Goal: Task Accomplishment & Management: Manage account settings

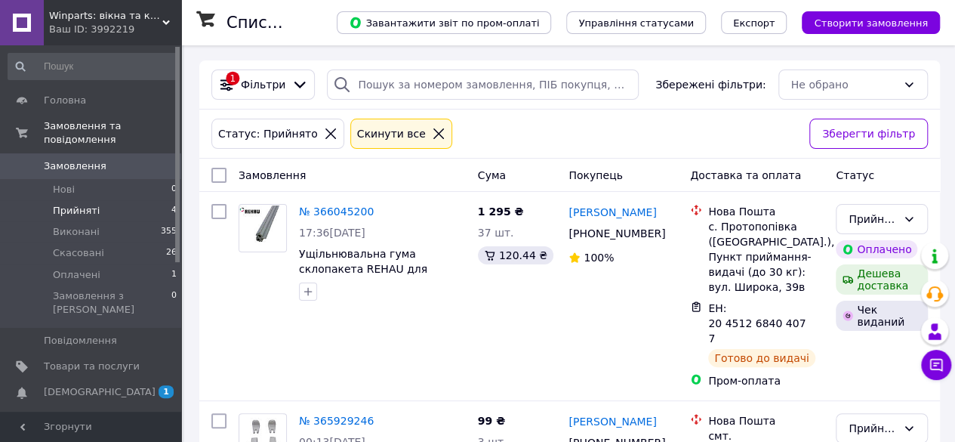
click at [69, 159] on span "Замовлення" at bounding box center [75, 166] width 63 height 14
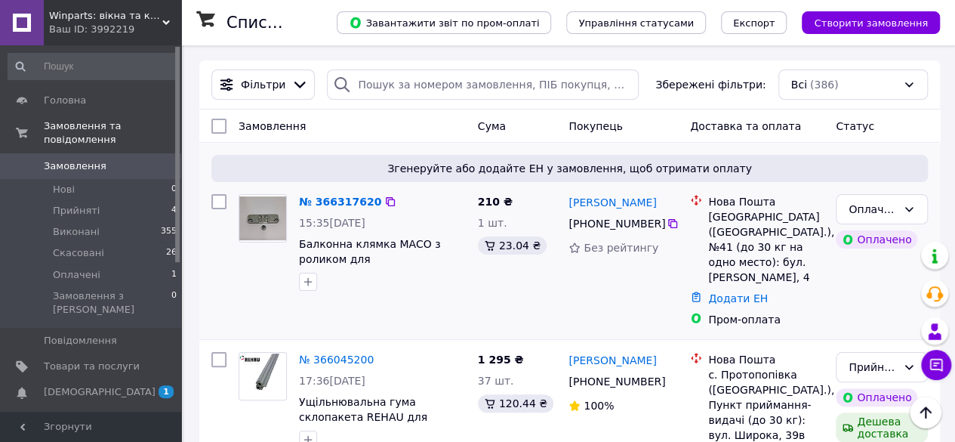
scroll to position [76, 0]
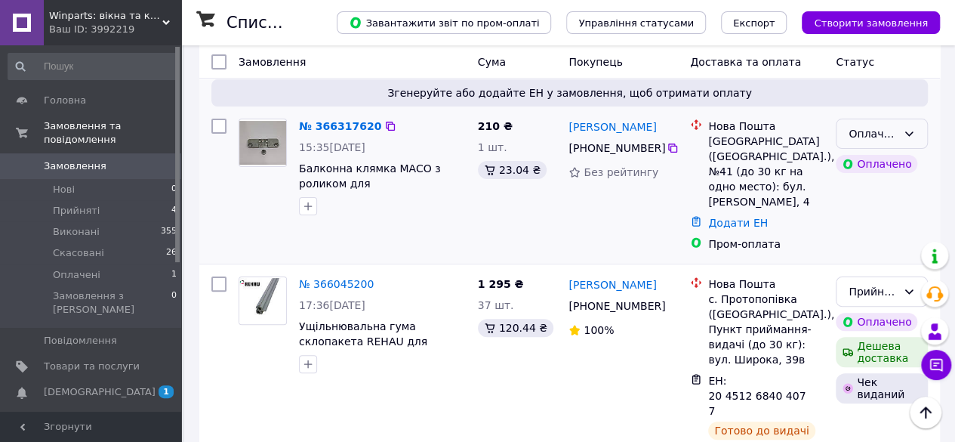
click at [874, 130] on div "Оплачено" at bounding box center [873, 133] width 48 height 17
click at [874, 165] on li "Прийнято" at bounding box center [882, 166] width 91 height 27
click at [346, 122] on link "№ 366317620" at bounding box center [340, 126] width 82 height 12
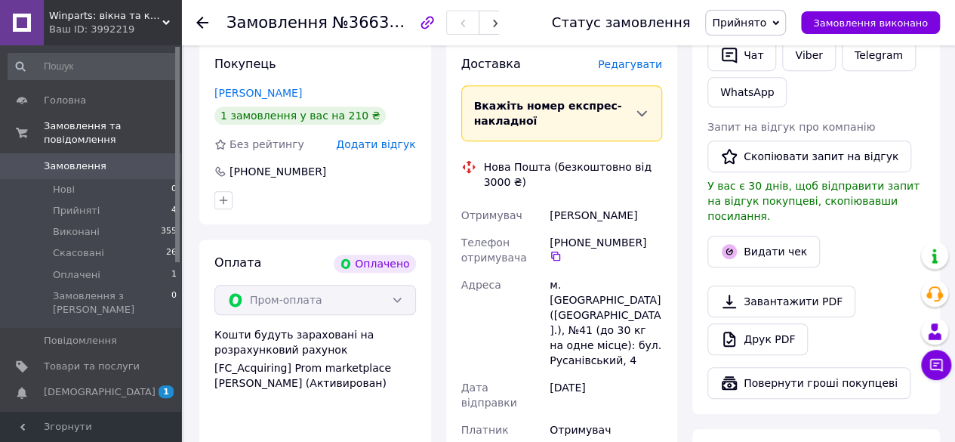
scroll to position [604, 0]
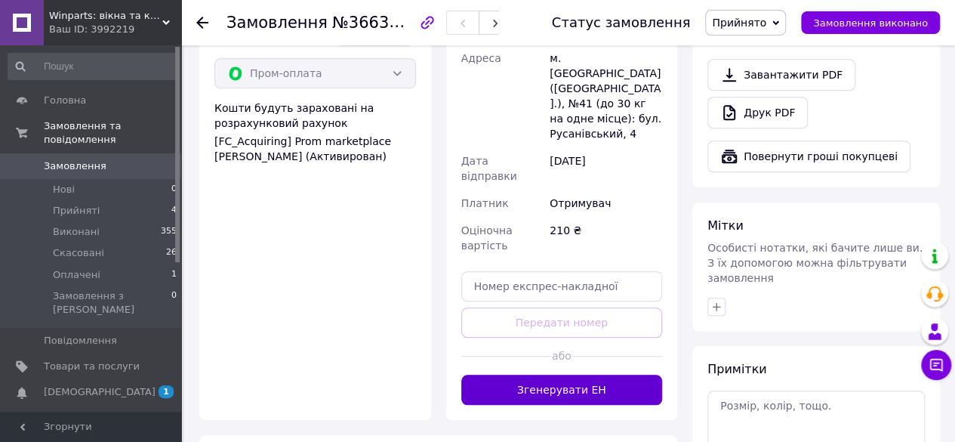
click at [593, 375] on button "Згенерувати ЕН" at bounding box center [562, 390] width 202 height 30
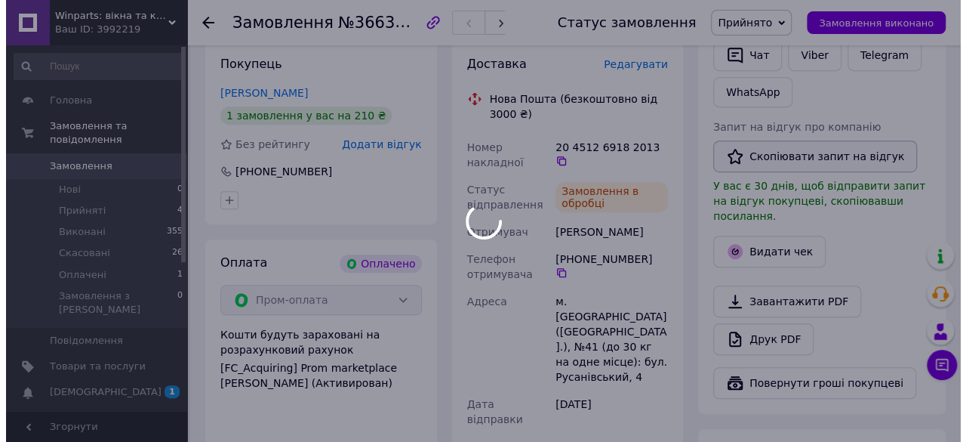
scroll to position [302, 0]
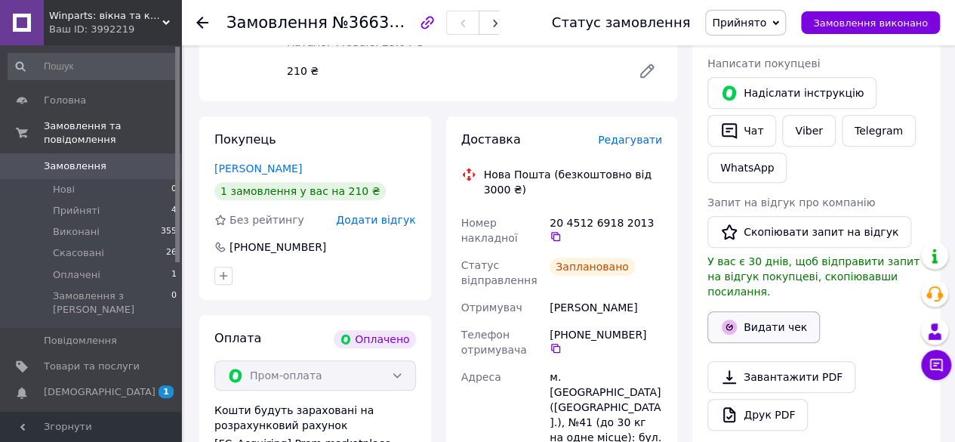
click at [760, 311] on button "Видати чек" at bounding box center [764, 327] width 113 height 32
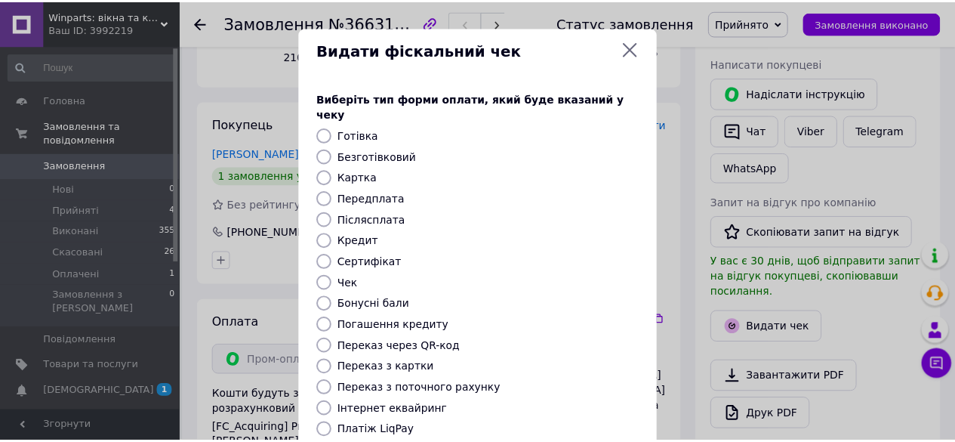
scroll to position [205, 0]
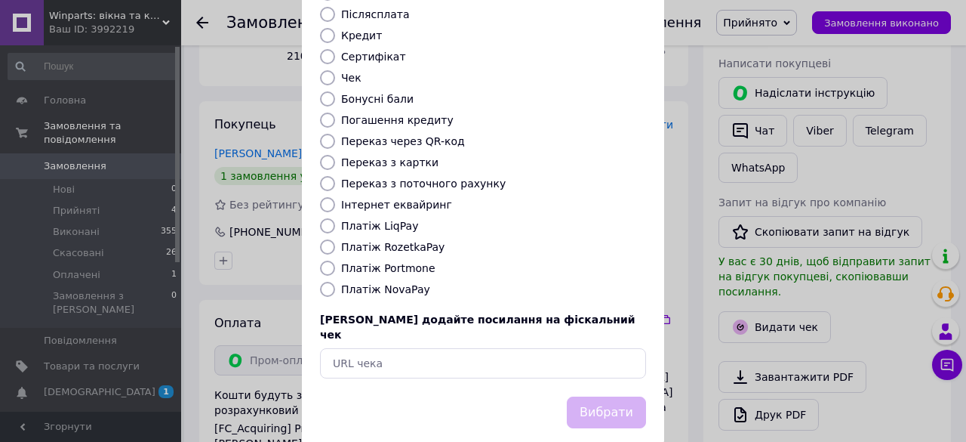
click at [378, 241] on label "Платіж RozetkaPay" at bounding box center [392, 247] width 103 height 12
click at [335, 239] on input "Платіж RozetkaPay" at bounding box center [327, 246] width 15 height 15
radio input "true"
click at [637, 396] on button "Вибрати" at bounding box center [606, 412] width 79 height 32
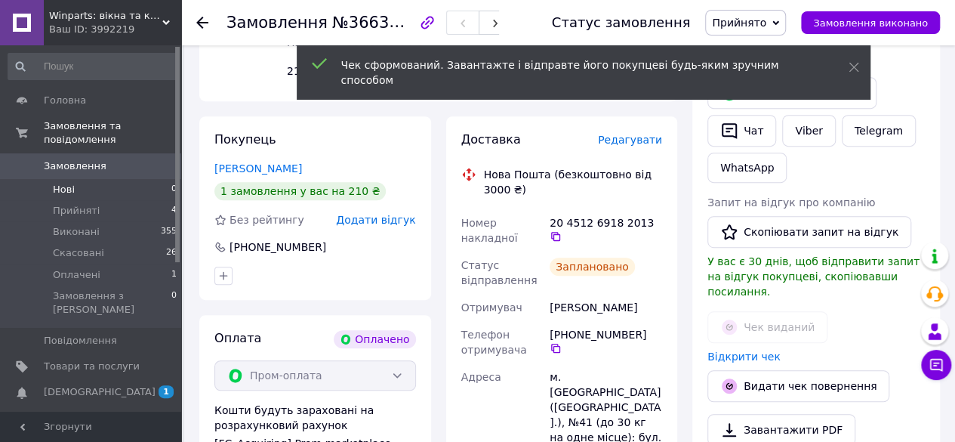
click at [93, 179] on li "Нові 0" at bounding box center [93, 189] width 186 height 21
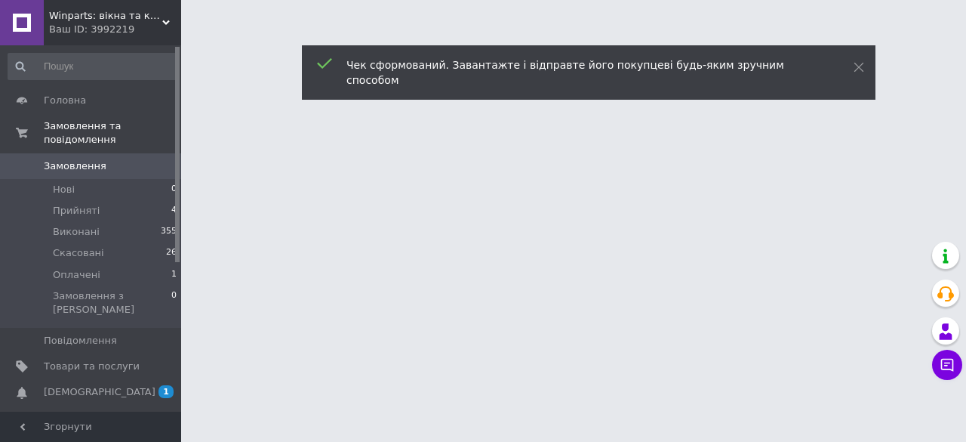
click at [113, 159] on span "Замовлення" at bounding box center [92, 166] width 96 height 14
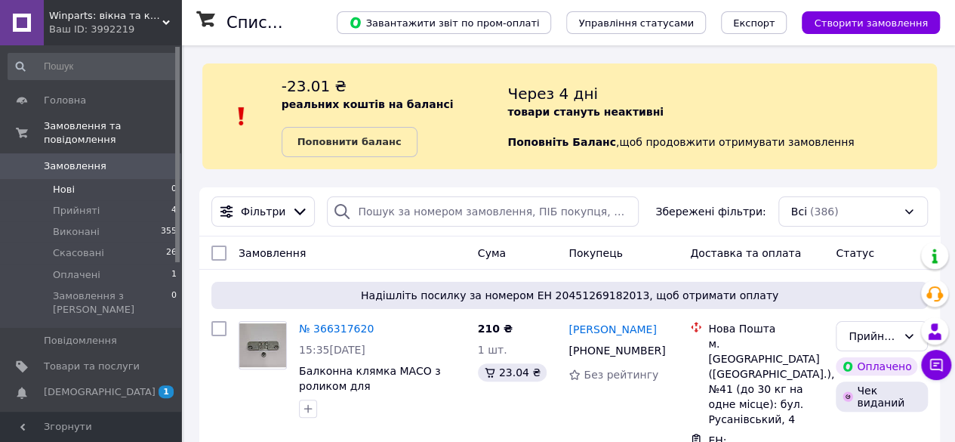
scroll to position [151, 0]
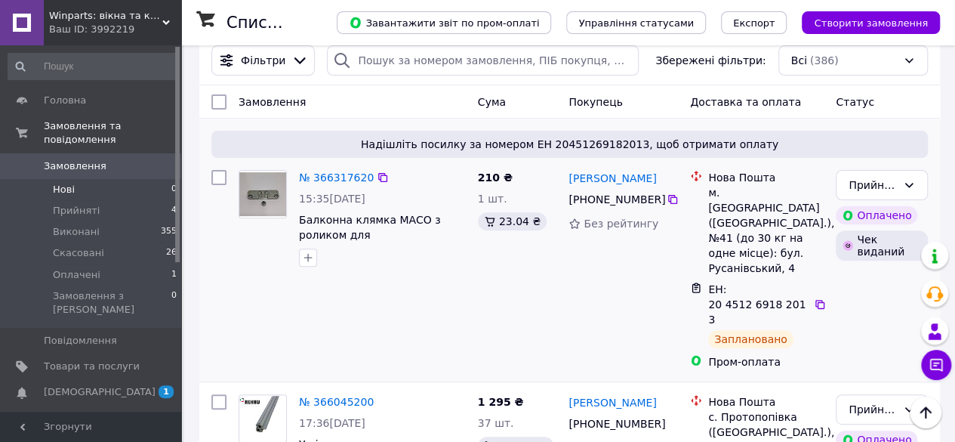
click at [408, 183] on div "№ 366317620" at bounding box center [382, 177] width 170 height 18
click at [398, 180] on div "№ 366317620" at bounding box center [382, 177] width 170 height 18
click at [414, 202] on div "15:35[DATE]" at bounding box center [382, 198] width 167 height 15
drag, startPoint x: 403, startPoint y: 193, endPoint x: 382, endPoint y: 188, distance: 21.6
click at [402, 192] on div "15:35[DATE]" at bounding box center [382, 198] width 167 height 15
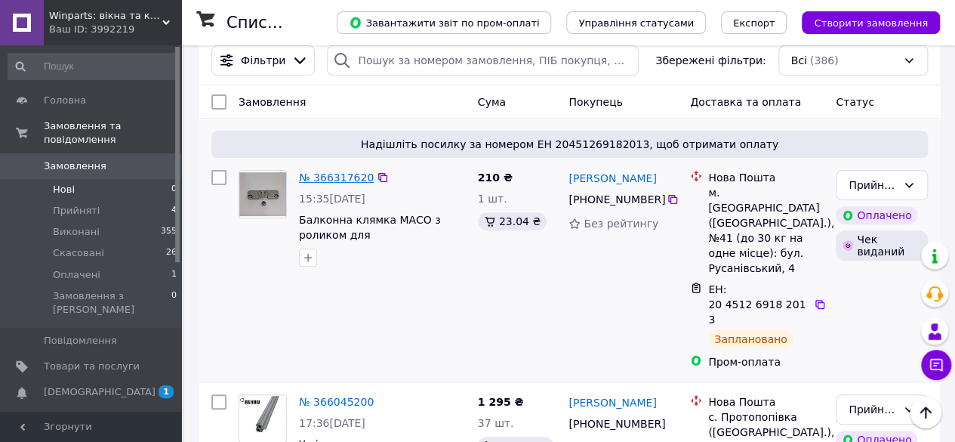
click at [334, 180] on link "№ 366317620" at bounding box center [336, 177] width 75 height 12
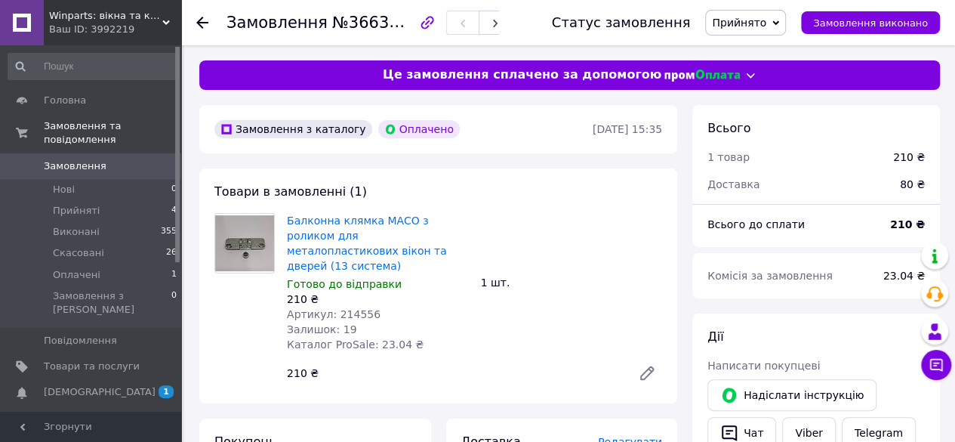
click at [80, 159] on span "Замовлення" at bounding box center [75, 166] width 63 height 14
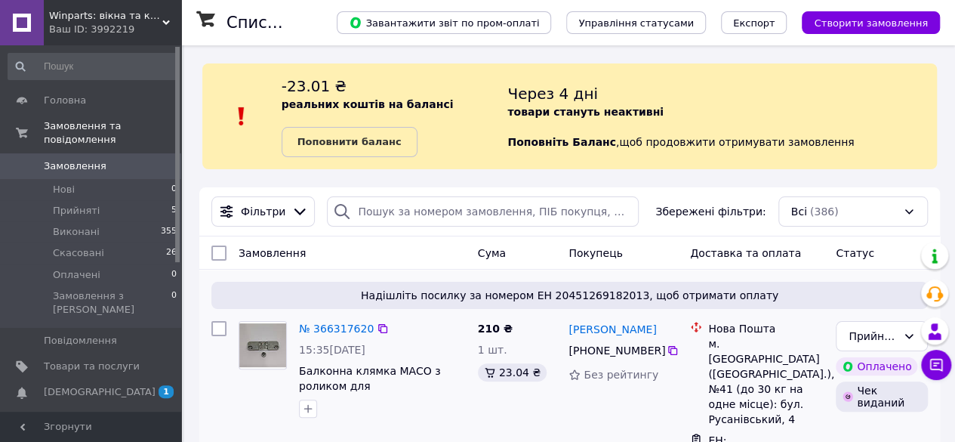
scroll to position [151, 0]
